Goal: Find specific page/section: Find specific page/section

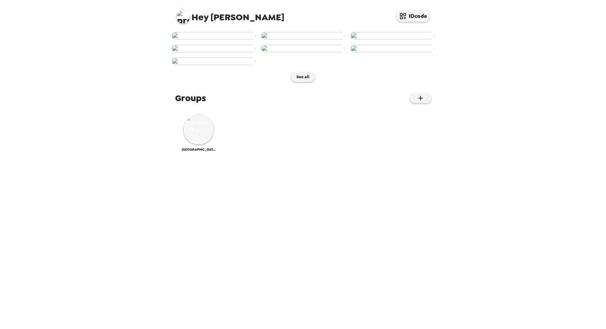
scroll to position [136, 0]
click at [200, 145] on img at bounding box center [198, 129] width 30 height 30
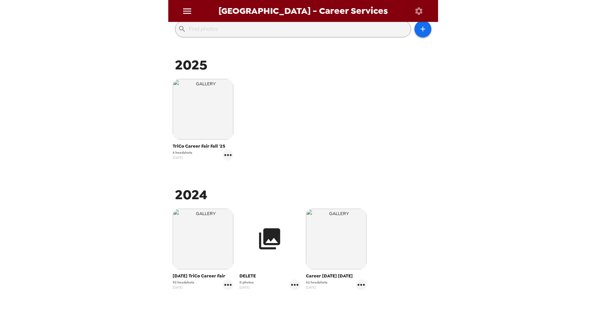
scroll to position [110, 0]
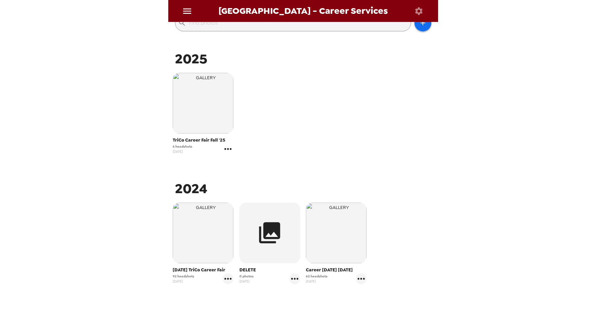
click at [230, 149] on icon "gallery menu" at bounding box center [228, 149] width 7 height 2
click at [385, 139] on div at bounding box center [303, 164] width 606 height 329
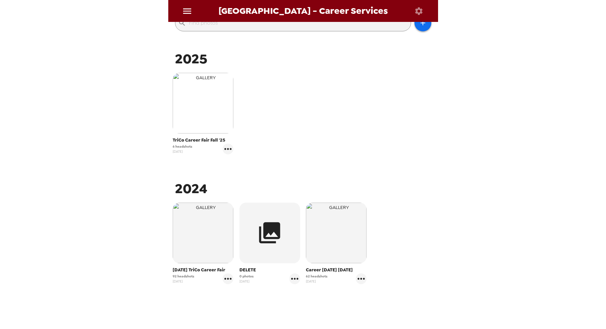
click at [197, 111] on img "button" at bounding box center [203, 103] width 61 height 61
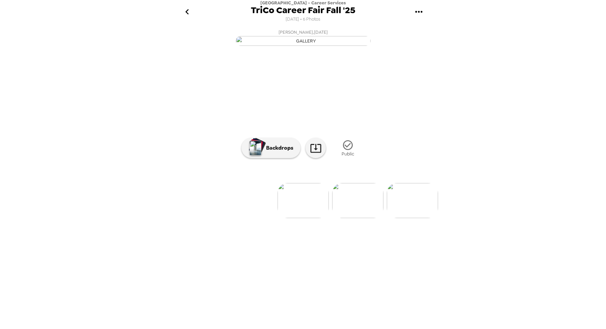
click at [410, 218] on img at bounding box center [412, 200] width 51 height 35
click at [370, 218] on img at bounding box center [358, 200] width 51 height 35
click at [428, 218] on img at bounding box center [413, 200] width 51 height 35
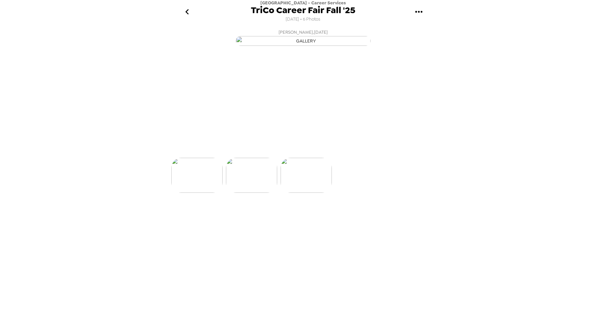
scroll to position [0, 272]
click at [264, 218] on img at bounding box center [250, 200] width 51 height 35
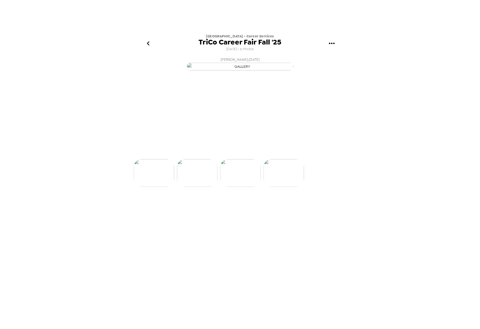
scroll to position [0, 217]
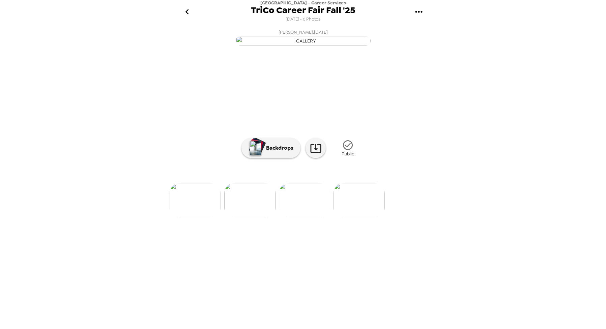
click at [188, 13] on icon "go back" at bounding box center [187, 11] width 11 height 11
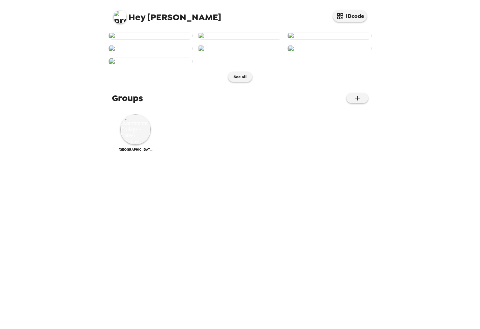
scroll to position [136, 0]
click at [146, 152] on div "Swarthmore College - Career Services" at bounding box center [136, 132] width 34 height 37
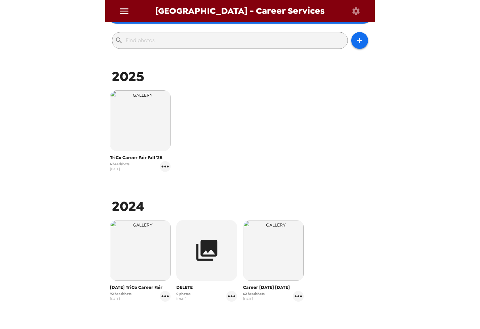
scroll to position [126, 0]
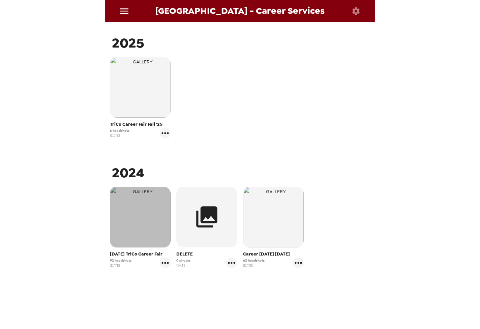
click at [150, 231] on img "button" at bounding box center [140, 217] width 61 height 61
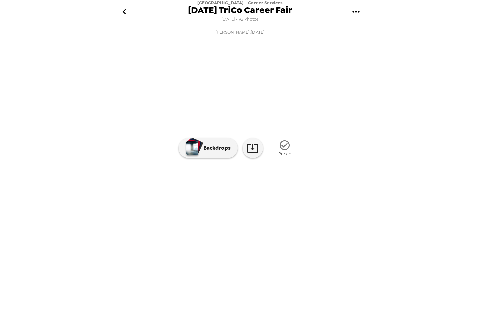
scroll to position [0, 1588]
